Goal: Use online tool/utility: Utilize a website feature to perform a specific function

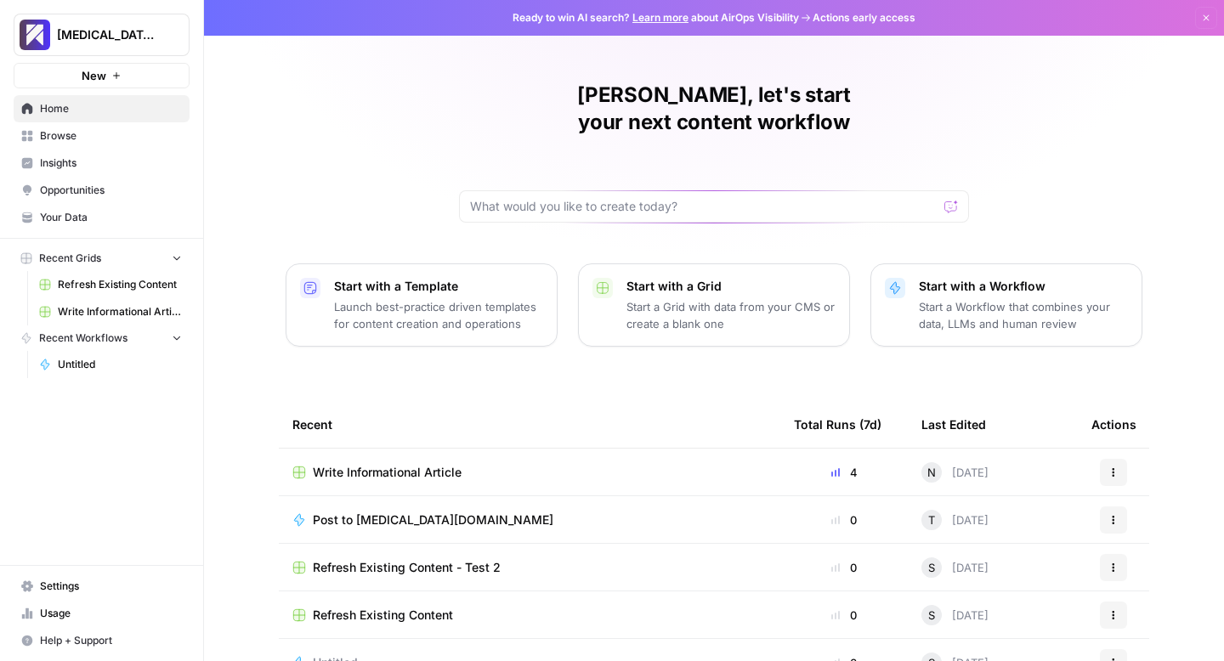
click at [51, 611] on span "Usage" at bounding box center [111, 613] width 142 height 15
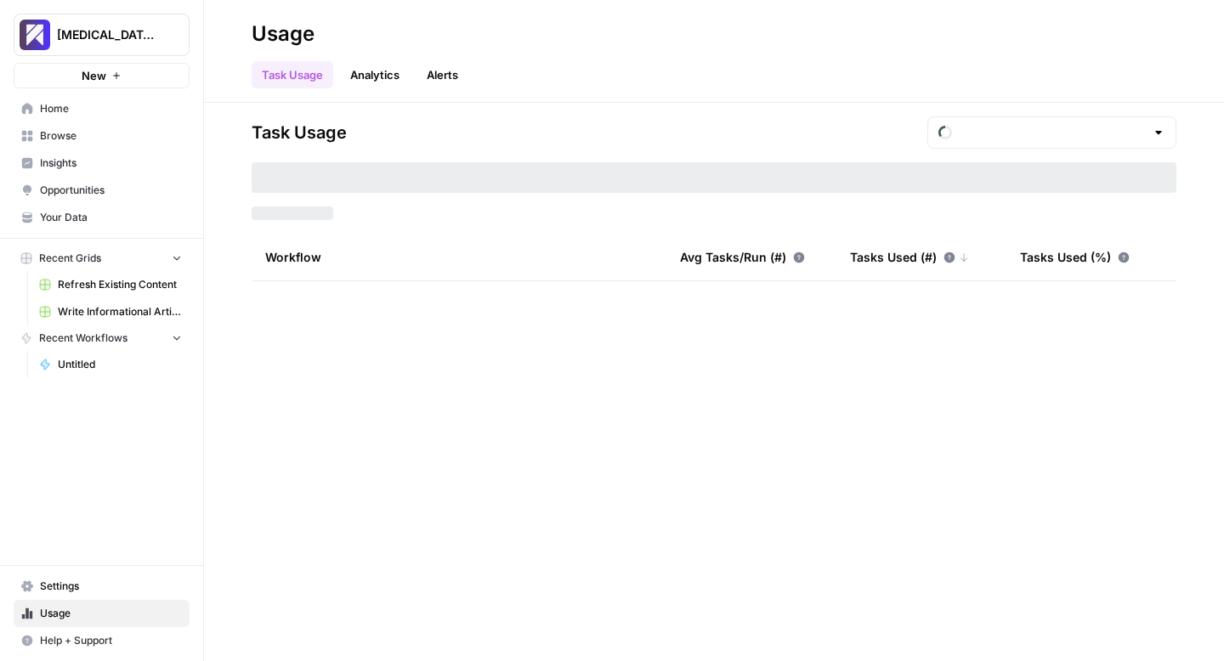
type input "September Included Tasks"
click at [88, 312] on span "Write Informational Article" at bounding box center [120, 311] width 124 height 15
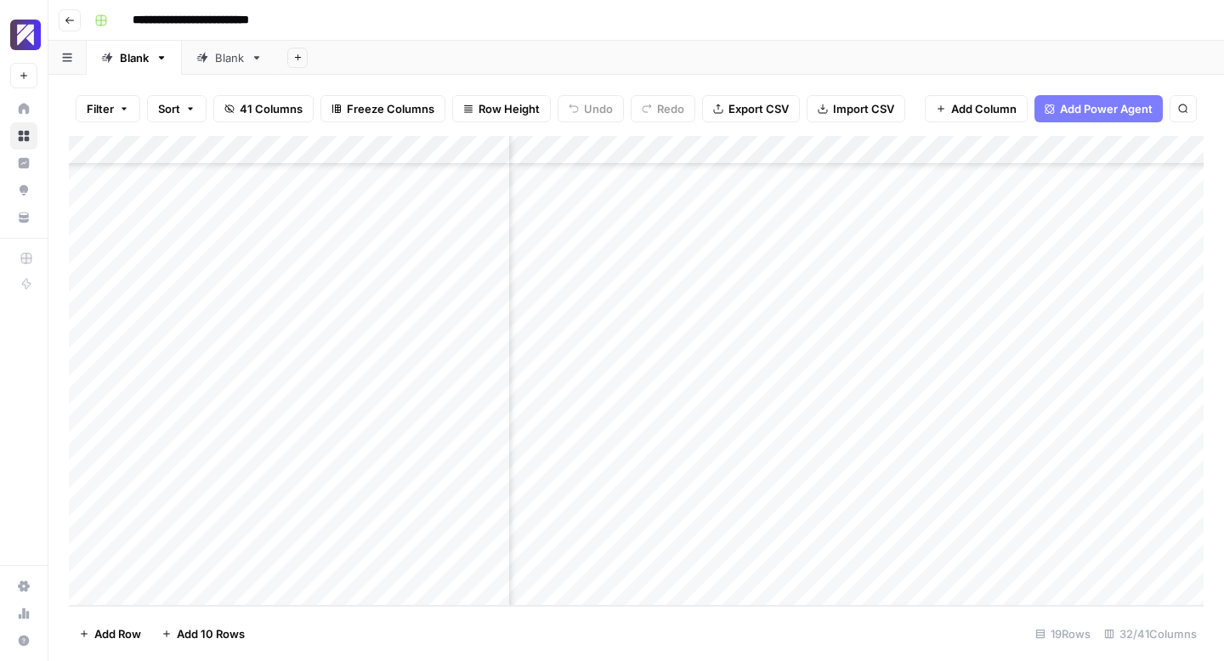
scroll to position [135, 3483]
click at [889, 414] on div "Add Column" at bounding box center [636, 371] width 1134 height 470
click at [896, 416] on div "Add Column" at bounding box center [636, 371] width 1134 height 470
click at [643, 513] on div "Add Column" at bounding box center [636, 371] width 1134 height 470
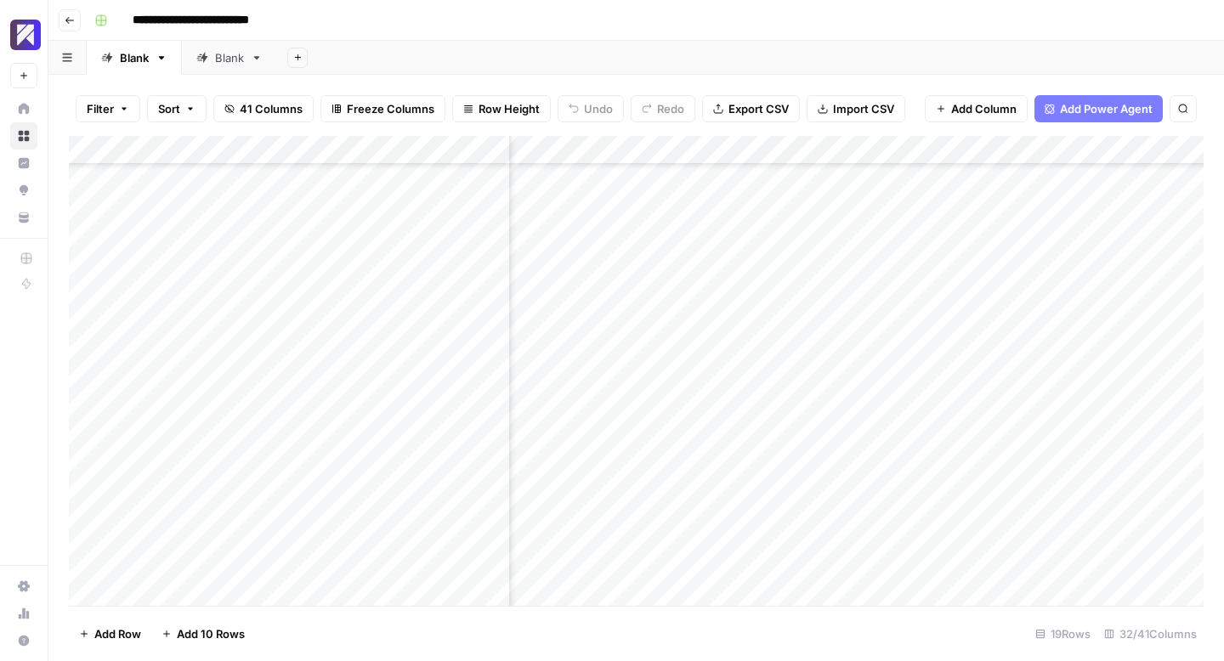
scroll to position [133, 2598]
click at [738, 505] on div "Add Column" at bounding box center [636, 371] width 1134 height 470
click at [658, 506] on div "Add Column" at bounding box center [636, 371] width 1134 height 470
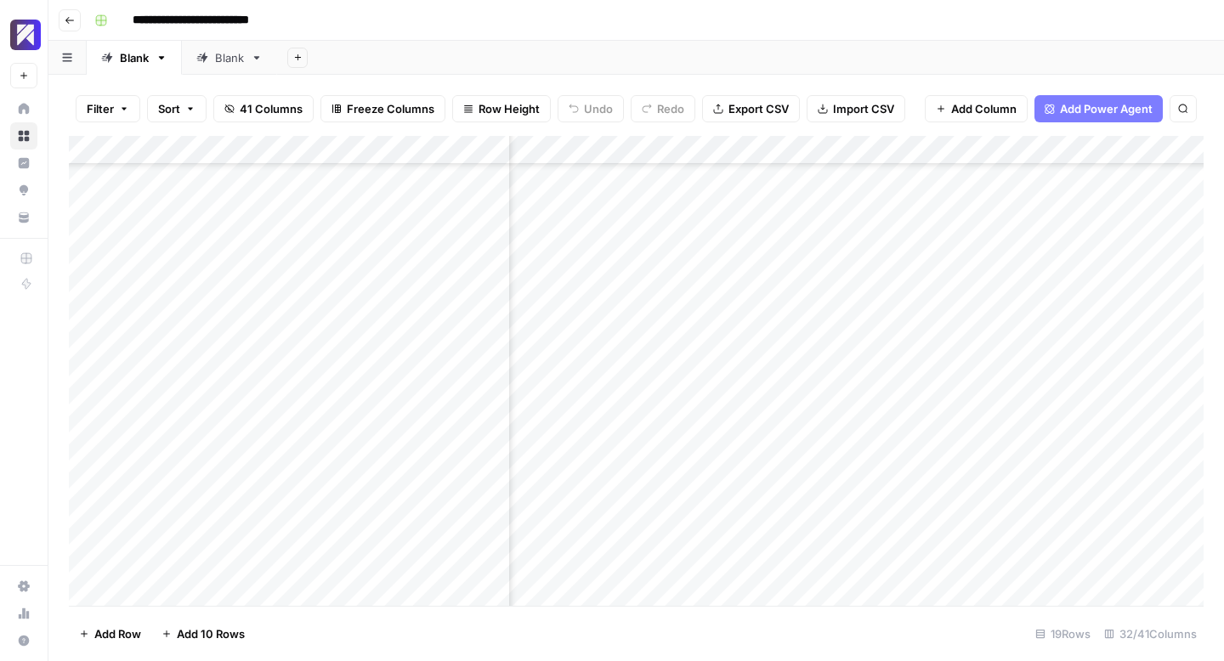
click at [585, 504] on div "Add Column" at bounding box center [636, 371] width 1134 height 470
click at [668, 505] on div "Add Column" at bounding box center [636, 371] width 1134 height 470
click at [598, 506] on div "Add Column" at bounding box center [636, 371] width 1134 height 470
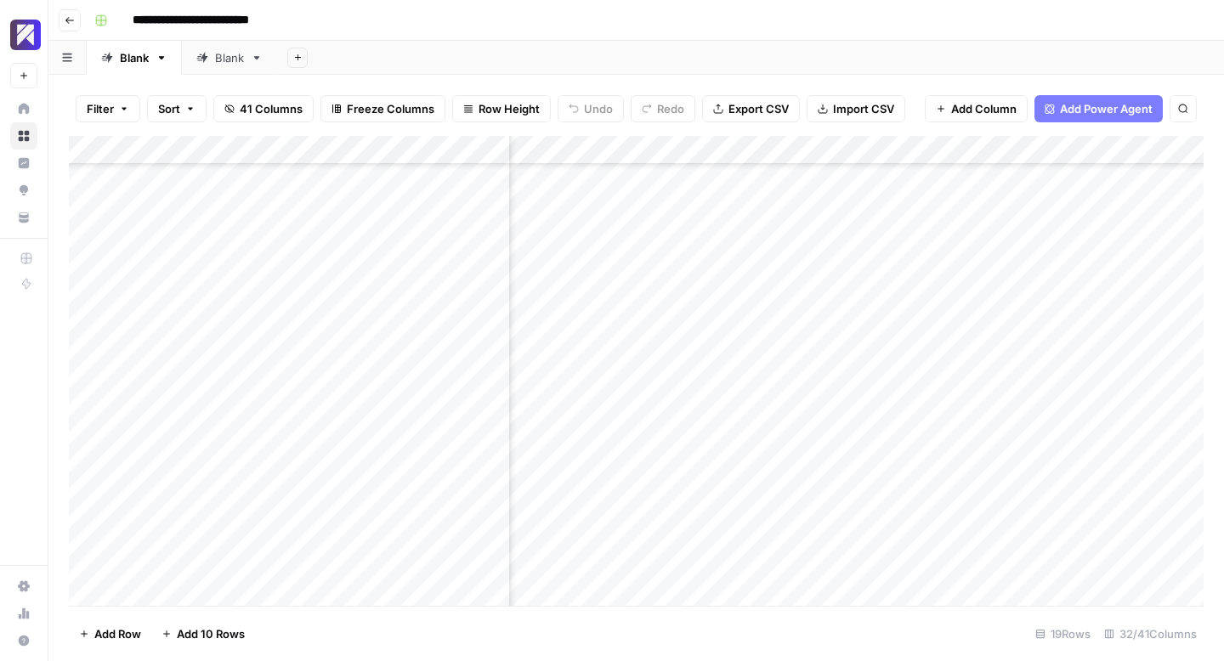
scroll to position [132, 4515]
click at [622, 506] on div "Add Column" at bounding box center [636, 371] width 1134 height 470
